Goal: Book appointment/travel/reservation

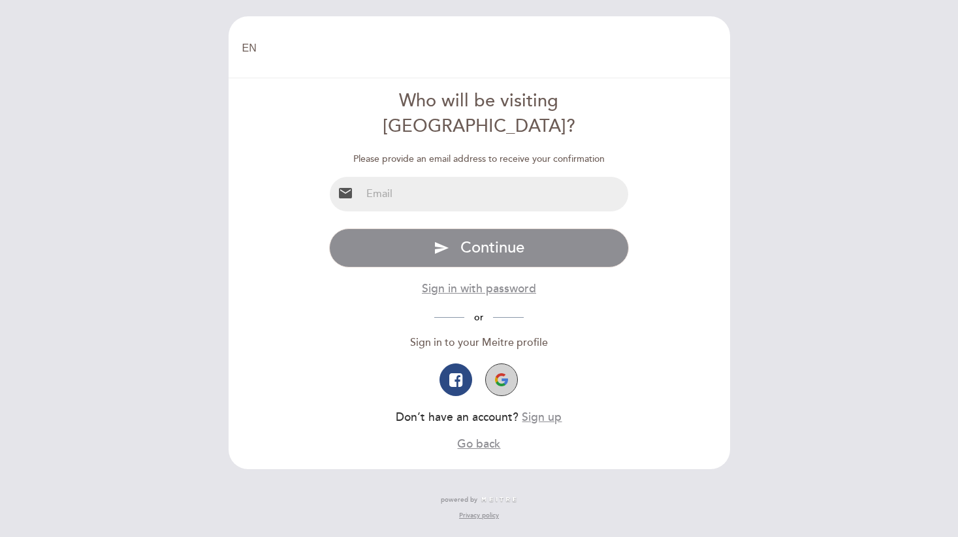
click at [503, 374] on img "button" at bounding box center [501, 380] width 13 height 13
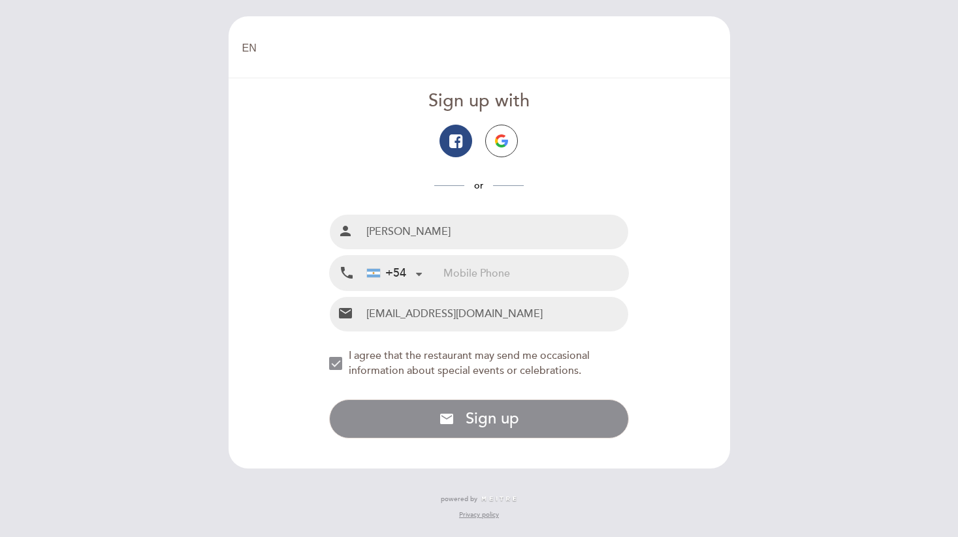
click at [402, 268] on div "+54" at bounding box center [386, 273] width 39 height 17
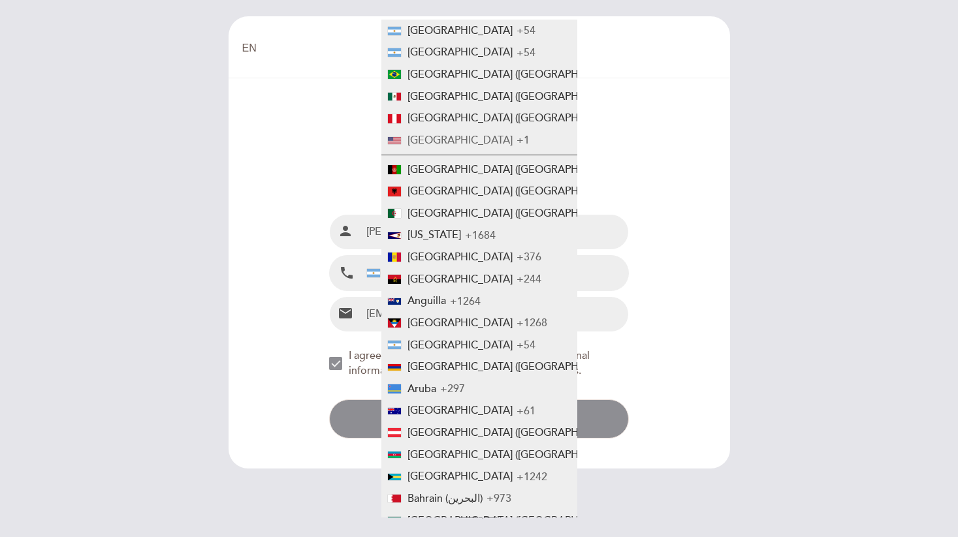
click at [517, 139] on span "+1" at bounding box center [523, 140] width 13 height 13
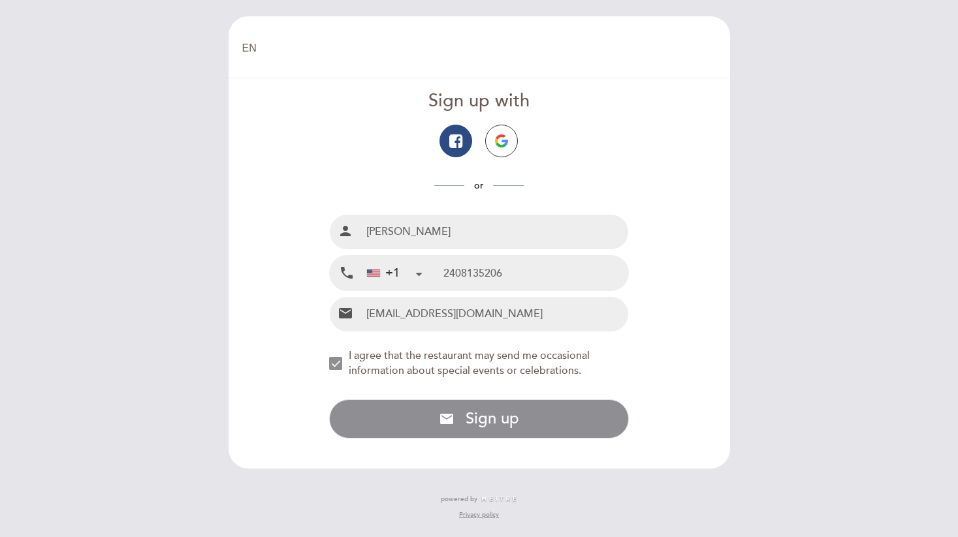
type input "2408135206"
click at [250, 308] on form "Sign up with or Full name person [PERSON_NAME] Mobile Phone local_phone +1 [GEO…" at bounding box center [479, 264] width 483 height 350
click at [342, 358] on div "NEW_MODAL_AGREE_RESTAURANT_SEND_OCCASIONAL_INFO" at bounding box center [335, 363] width 13 height 13
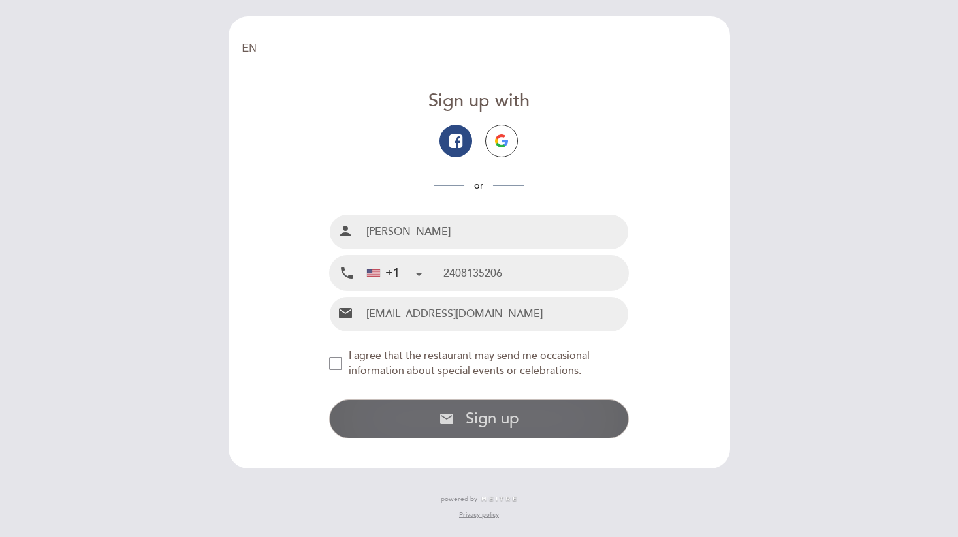
click at [475, 428] on span "Sign up" at bounding box center [493, 418] width 54 height 19
